Goal: Task Accomplishment & Management: Use online tool/utility

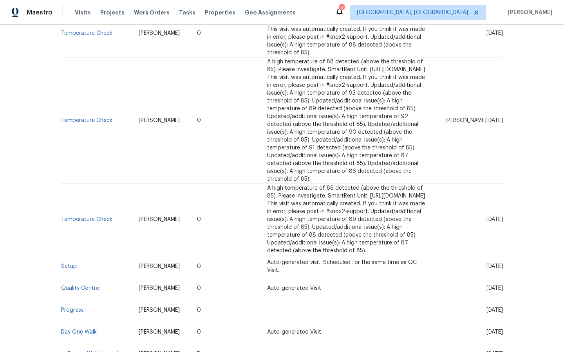
scroll to position [1163, 0]
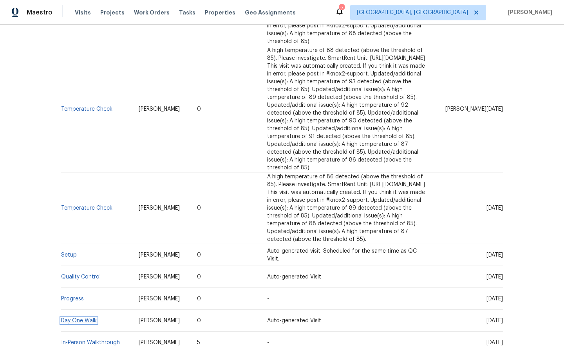
click at [74, 318] on link "Day One Walk" at bounding box center [79, 320] width 36 height 5
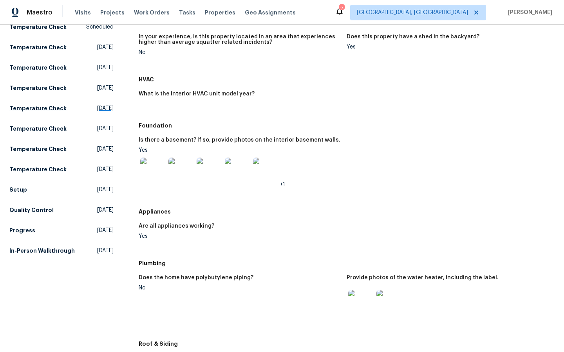
scroll to position [113, 0]
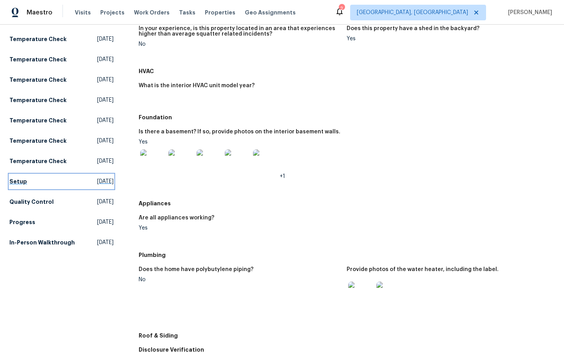
click at [21, 178] on h5 "Setup" at bounding box center [18, 182] width 18 height 8
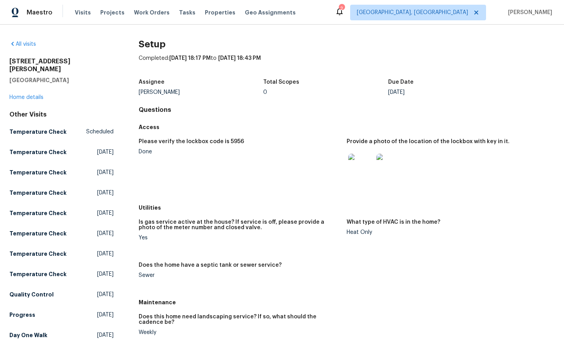
click at [390, 170] on img at bounding box center [388, 166] width 25 height 25
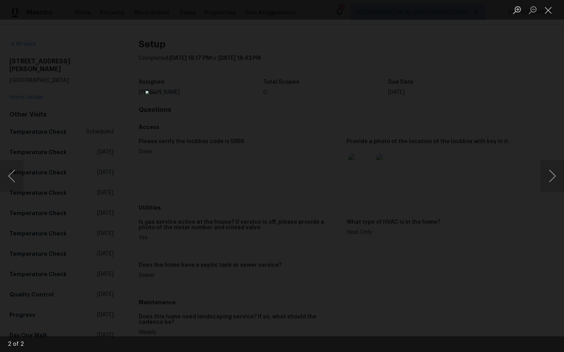
click at [449, 184] on div "Lightbox" at bounding box center [282, 176] width 564 height 352
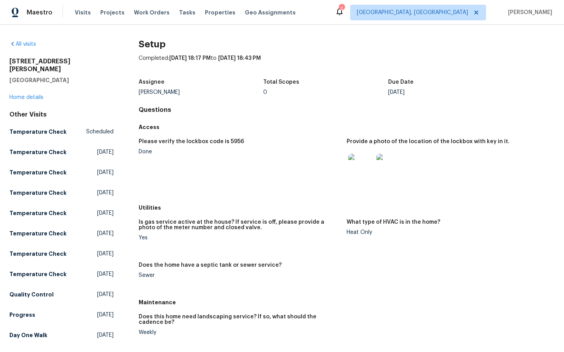
click at [360, 167] on img at bounding box center [360, 166] width 25 height 25
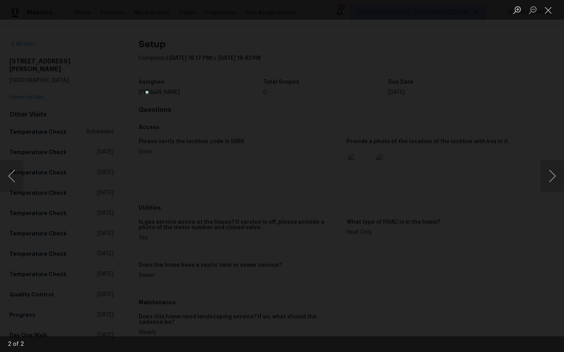
click at [443, 189] on div "Lightbox" at bounding box center [282, 176] width 564 height 352
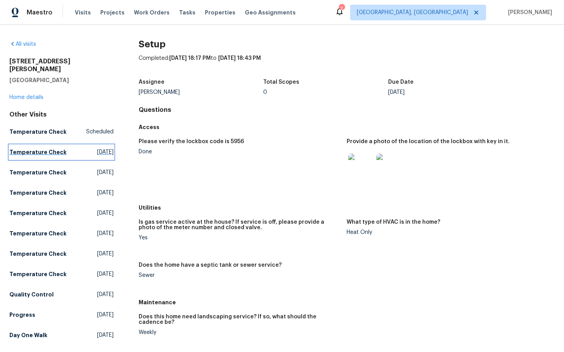
click at [29, 148] on h5 "Temperature Check" at bounding box center [37, 152] width 57 height 8
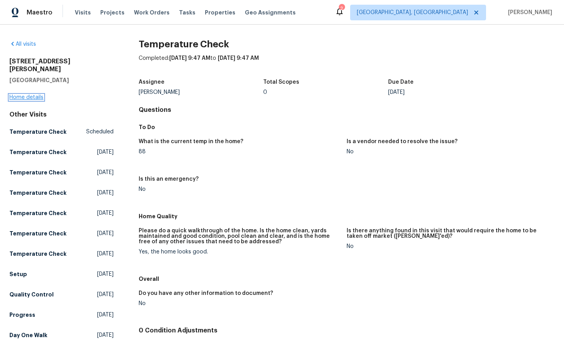
click at [20, 95] on link "Home details" at bounding box center [26, 97] width 34 height 5
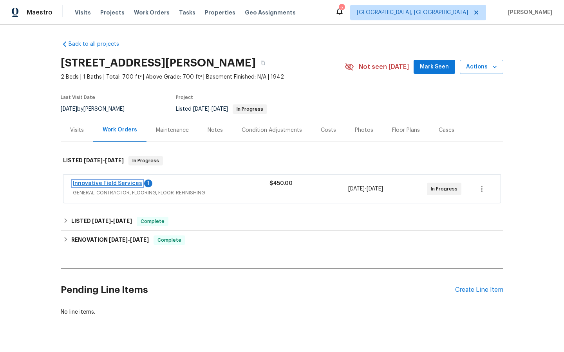
click at [121, 181] on link "Innovative Field Services" at bounding box center [107, 183] width 69 height 5
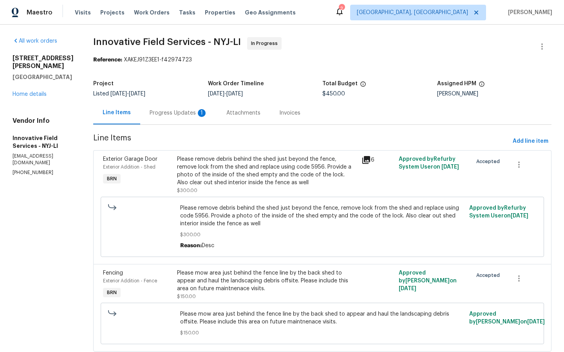
scroll to position [22, 0]
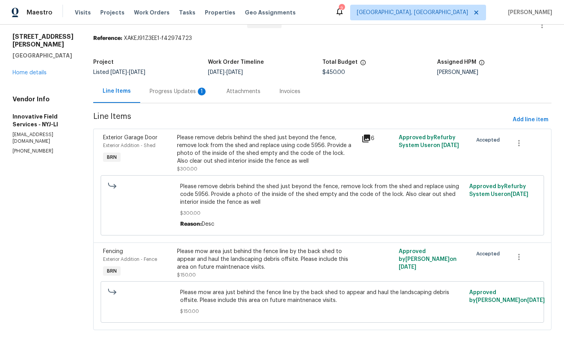
click at [367, 136] on icon at bounding box center [366, 139] width 8 height 8
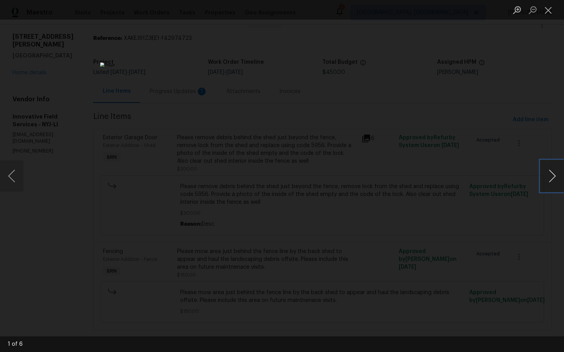
click at [553, 177] on button "Next image" at bounding box center [551, 175] width 23 height 31
click at [7, 179] on button "Previous image" at bounding box center [11, 175] width 23 height 31
click at [99, 246] on div "Lightbox" at bounding box center [282, 176] width 564 height 352
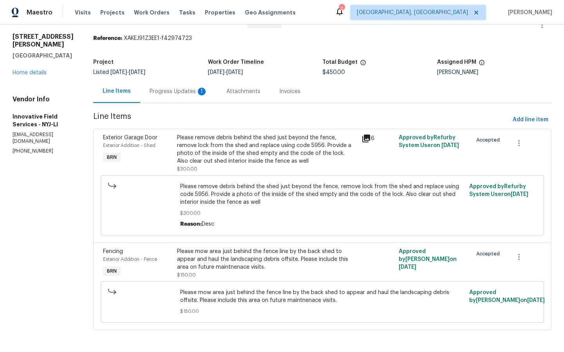
click at [200, 89] on div "1" at bounding box center [202, 92] width 8 height 8
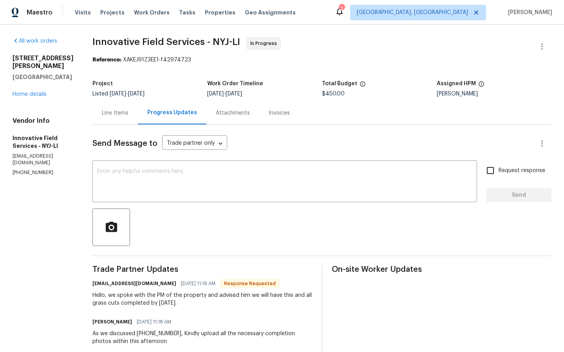
click at [222, 113] on div "Attachments" at bounding box center [233, 113] width 34 height 8
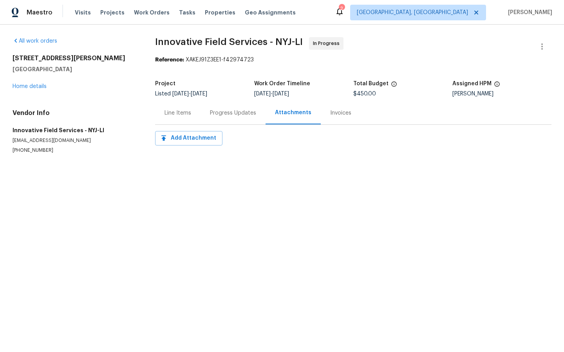
click at [239, 112] on div "Progress Updates" at bounding box center [233, 113] width 46 height 8
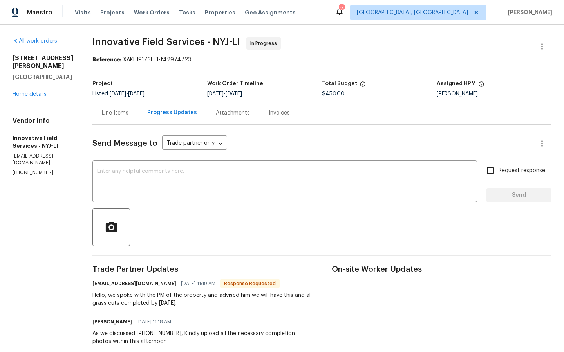
click at [218, 115] on div "Attachments" at bounding box center [233, 113] width 34 height 8
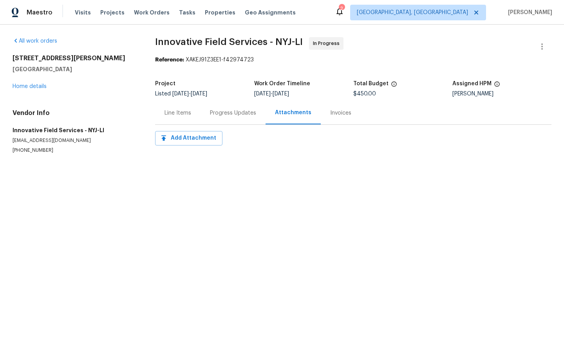
click at [180, 111] on div "Line Items" at bounding box center [177, 113] width 27 height 8
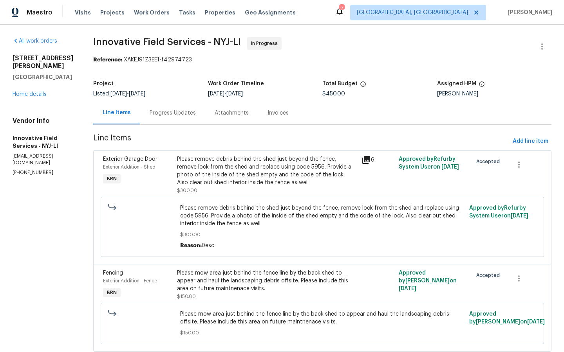
click at [368, 159] on icon at bounding box center [366, 160] width 8 height 8
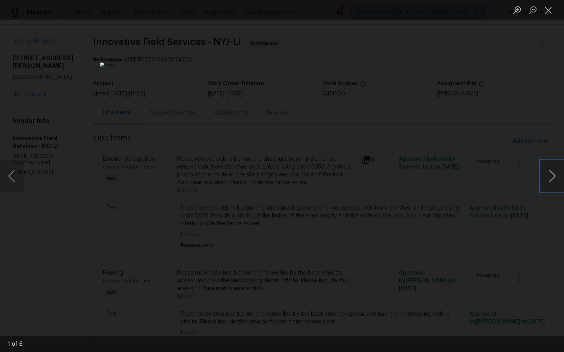
click at [551, 174] on button "Next image" at bounding box center [551, 175] width 23 height 31
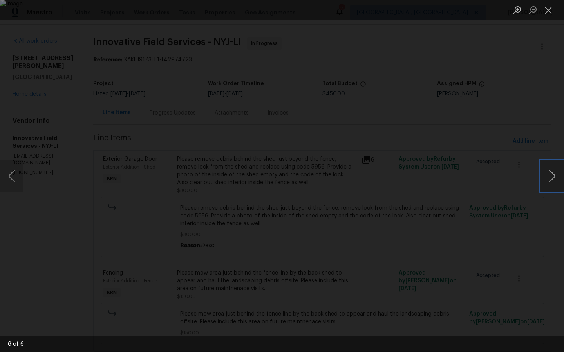
click at [551, 174] on button "Next image" at bounding box center [551, 175] width 23 height 31
click at [493, 256] on div "Lightbox" at bounding box center [282, 176] width 564 height 352
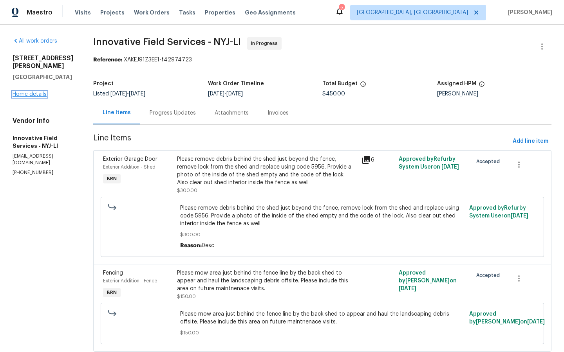
click at [23, 92] on link "Home details" at bounding box center [30, 94] width 34 height 5
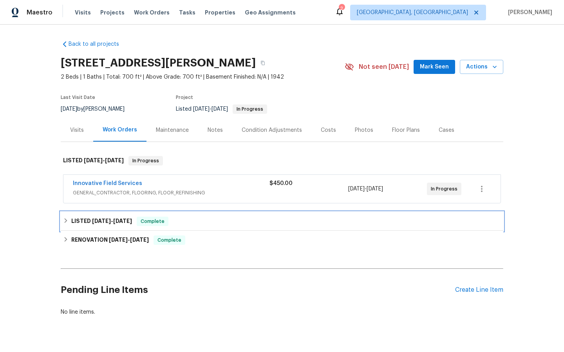
click at [162, 221] on span "Complete" at bounding box center [152, 222] width 30 height 8
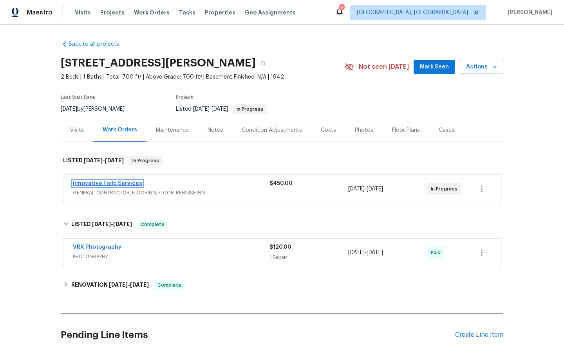
click at [102, 182] on link "Innovative Field Services" at bounding box center [107, 183] width 69 height 5
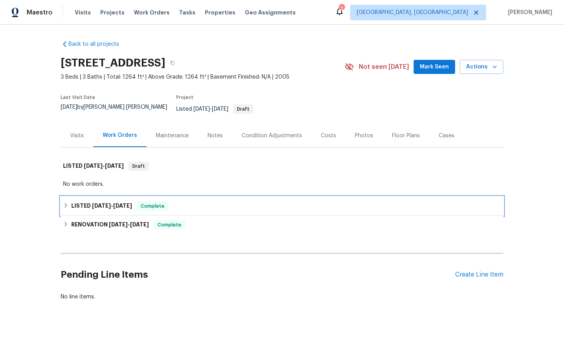
click at [151, 202] on span "Complete" at bounding box center [152, 206] width 30 height 8
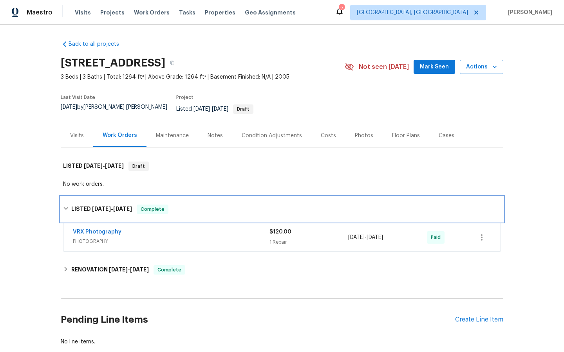
scroll to position [41, 0]
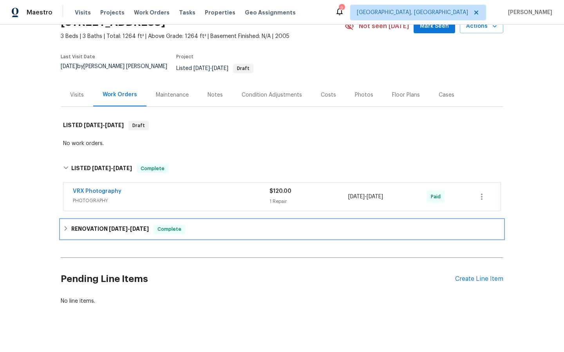
click at [167, 225] on span "Complete" at bounding box center [169, 229] width 30 height 8
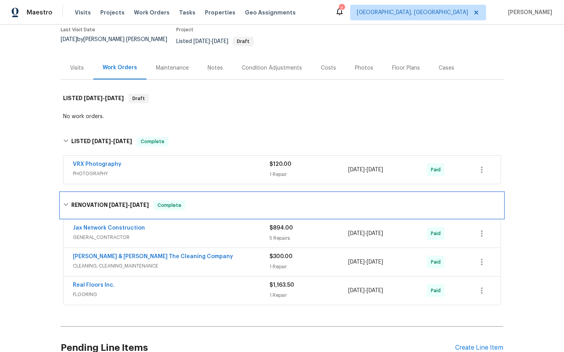
scroll to position [70, 0]
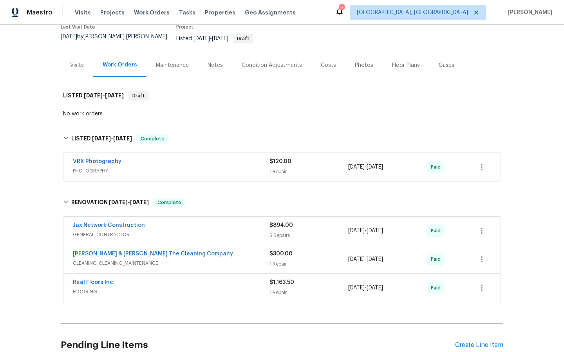
click at [96, 224] on div "Jax Network Construction" at bounding box center [171, 226] width 196 height 9
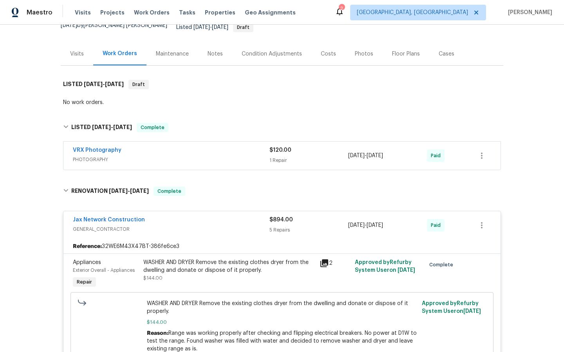
scroll to position [0, 0]
